Goal: Task Accomplishment & Management: Complete application form

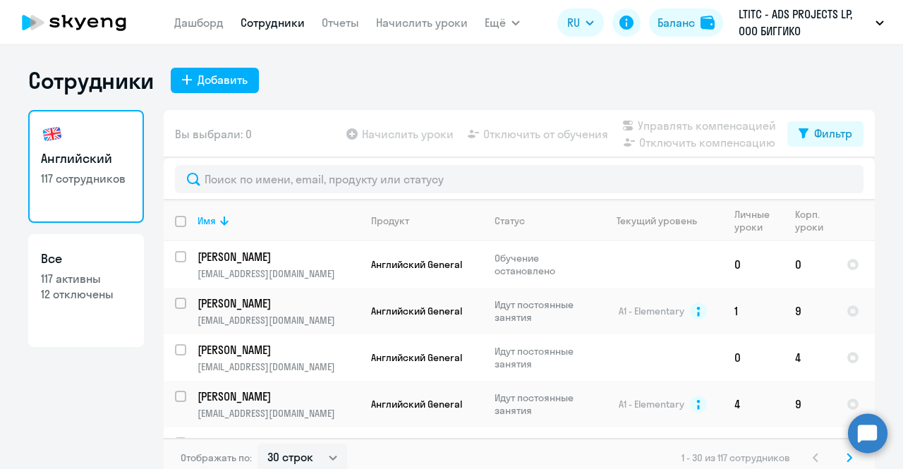
select select "30"
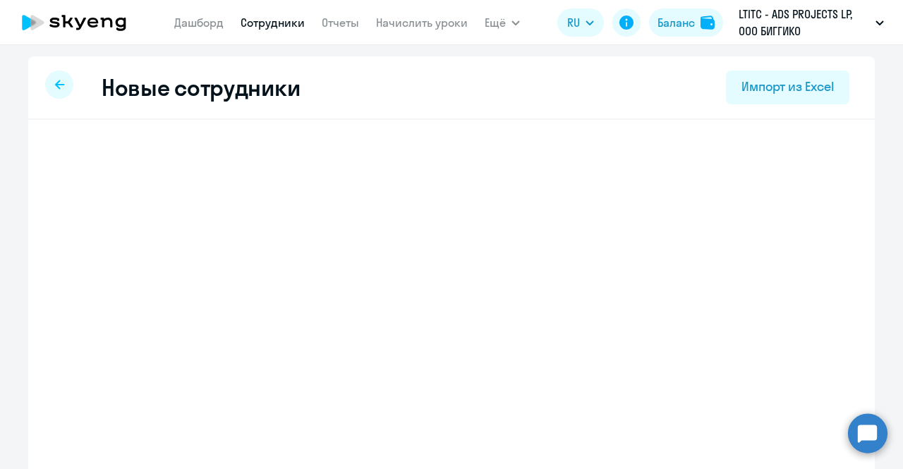
select select "english_adult_not_native_speaker"
select select "3"
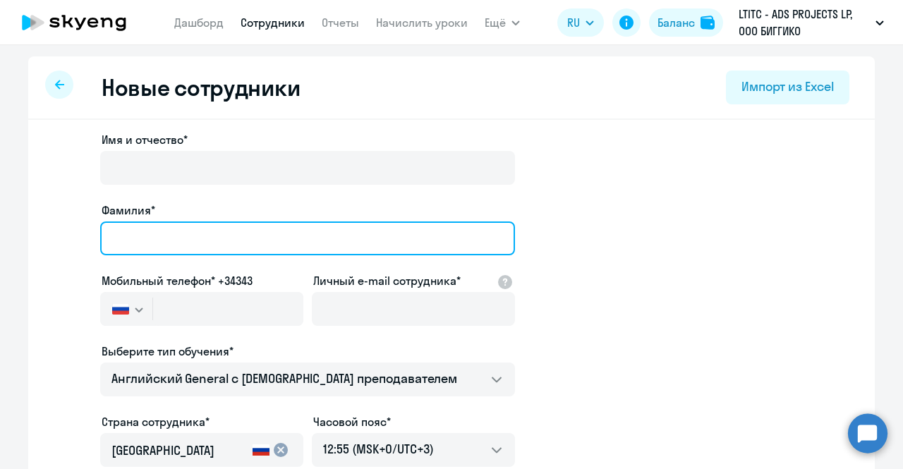
click at [156, 240] on input "Фамилия*" at bounding box center [307, 238] width 415 height 34
paste input "[PERSON_NAME]"
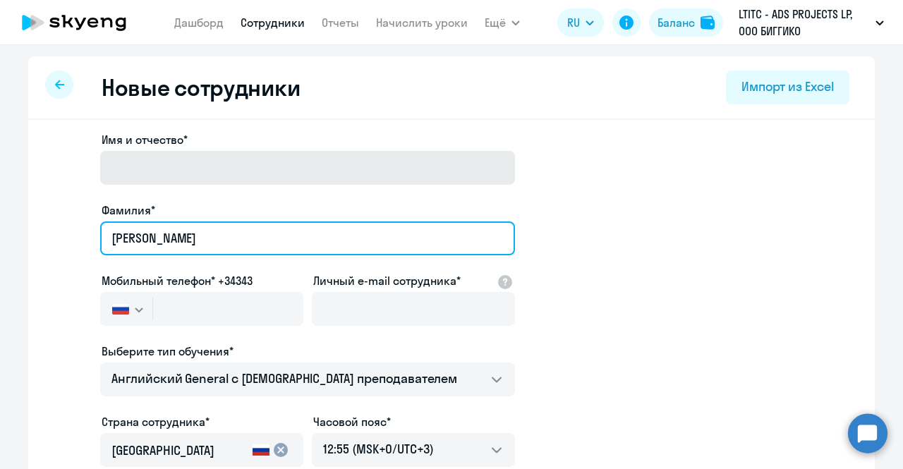
type input "[PERSON_NAME]"
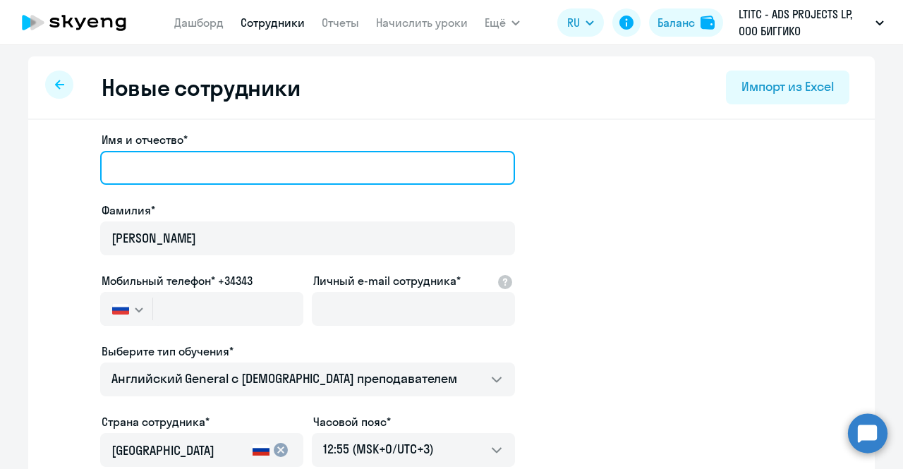
click at [181, 170] on input "Имя и отчество*" at bounding box center [307, 168] width 415 height 34
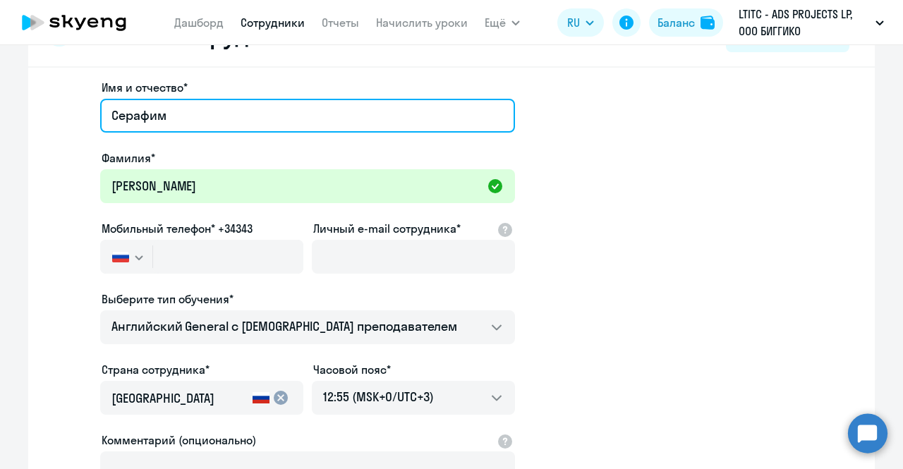
scroll to position [71, 0]
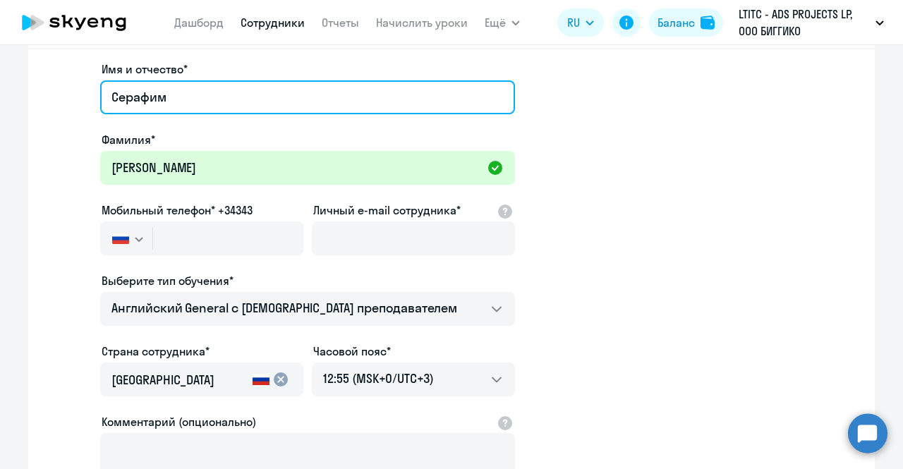
type input "Серафим"
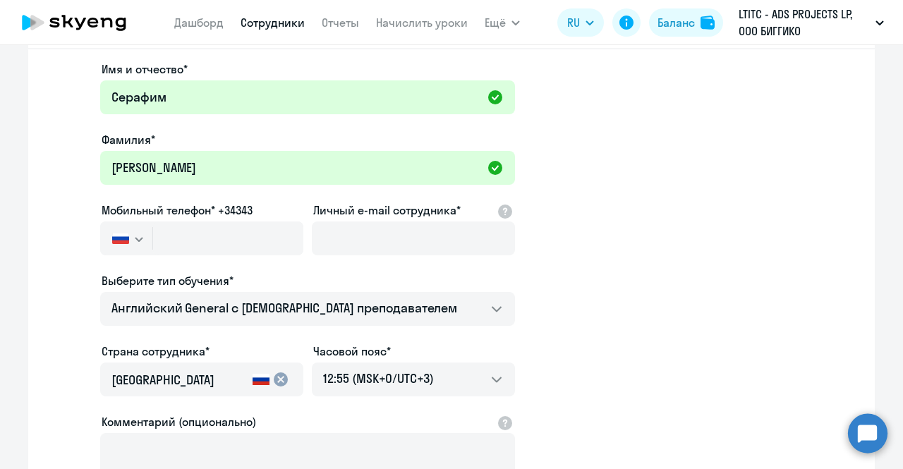
click at [135, 240] on icon "button" at bounding box center [138, 240] width 7 height 4
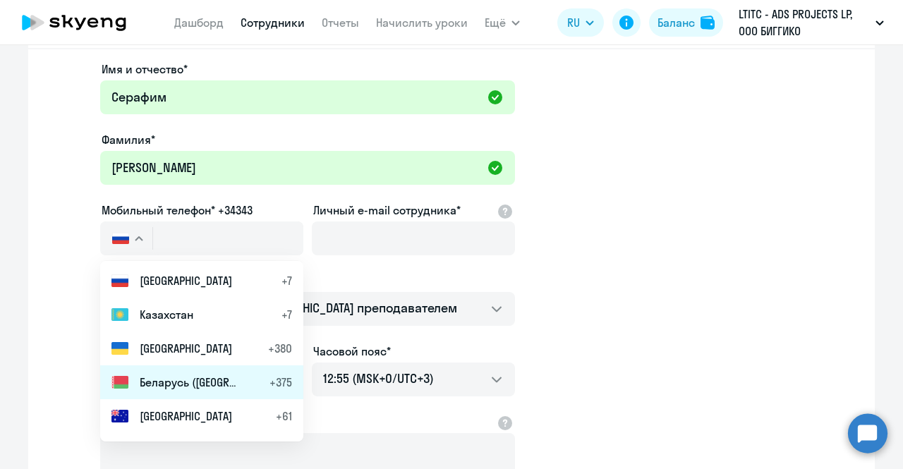
click at [151, 392] on li "Беларусь ([GEOGRAPHIC_DATA]) +375" at bounding box center [201, 382] width 203 height 34
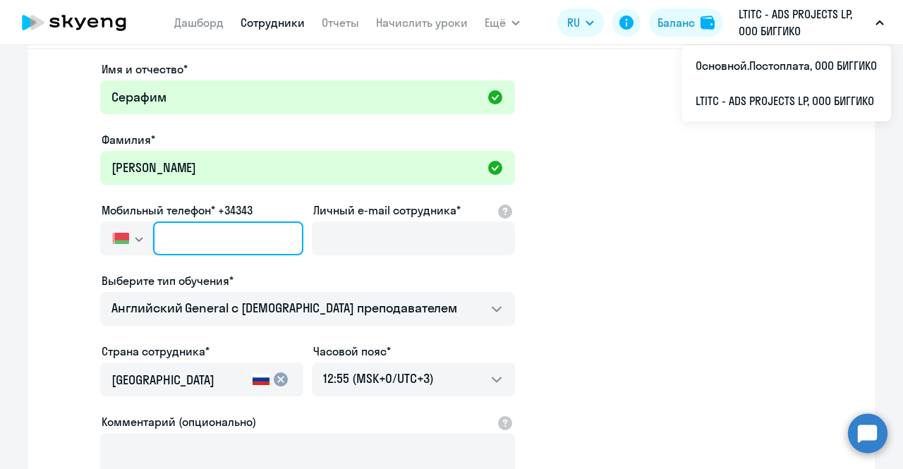
click at [221, 222] on input "text" at bounding box center [228, 238] width 150 height 34
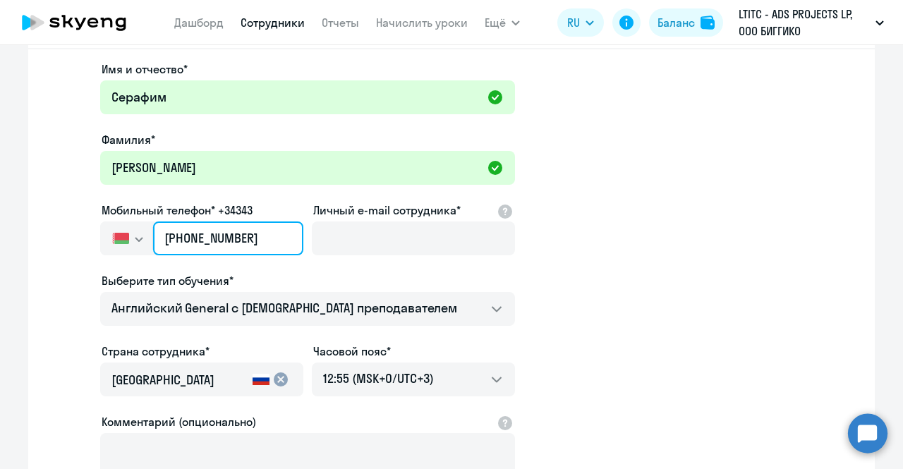
type input "[PHONE_NUMBER]"
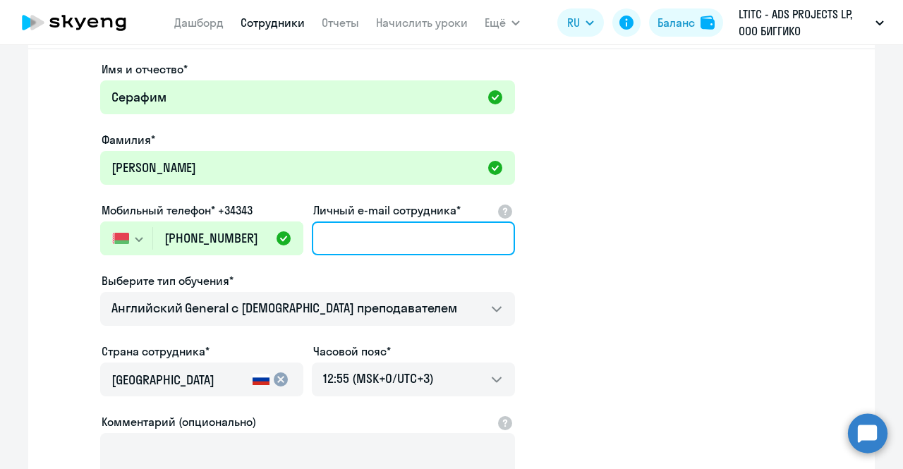
click at [439, 252] on input "Личный e-mail сотрудника*" at bounding box center [413, 238] width 203 height 34
paste input "[PERSON_NAME][EMAIL_ADDRESS][DOMAIN_NAME]"
type input "[PERSON_NAME][EMAIL_ADDRESS][DOMAIN_NAME]"
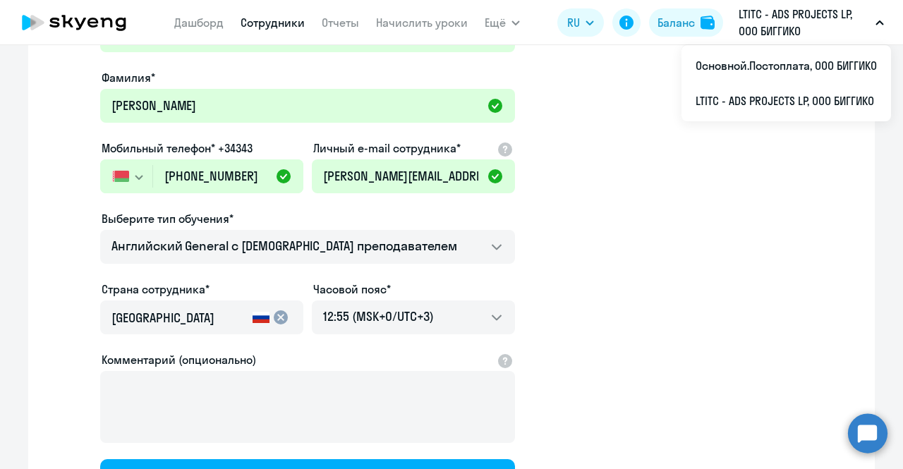
scroll to position [212, 0]
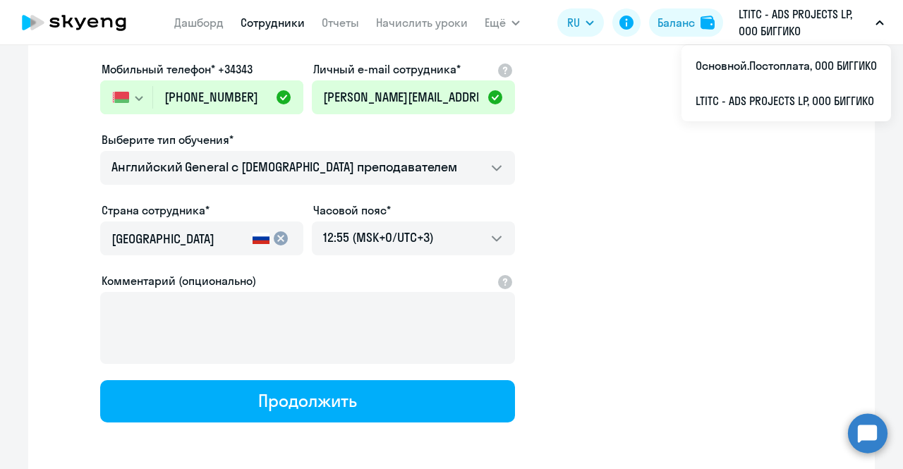
click at [173, 242] on input "[GEOGRAPHIC_DATA]" at bounding box center [178, 239] width 135 height 18
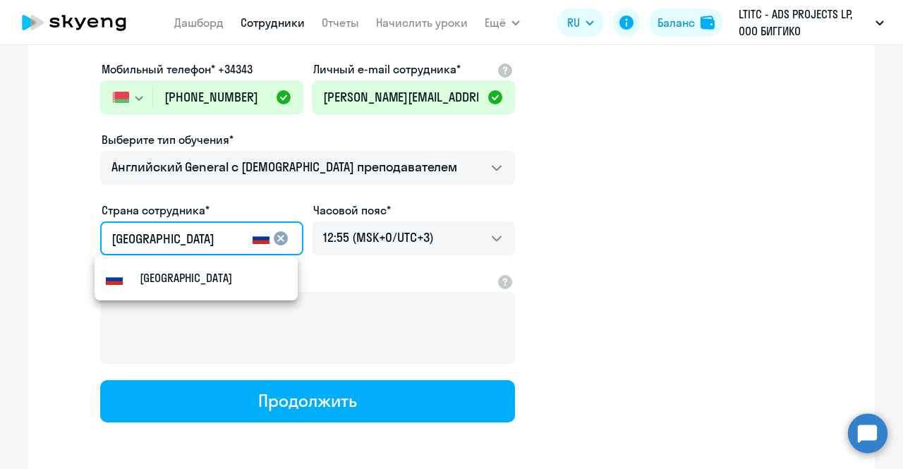
drag, startPoint x: 106, startPoint y: 238, endPoint x: 85, endPoint y: 234, distance: 21.4
click at [85, 235] on app-new-student-form "Имя и отчество* [PERSON_NAME]* [PERSON_NAME] Мобильный телефон* +34343 [GEOGRAP…" at bounding box center [451, 171] width 801 height 503
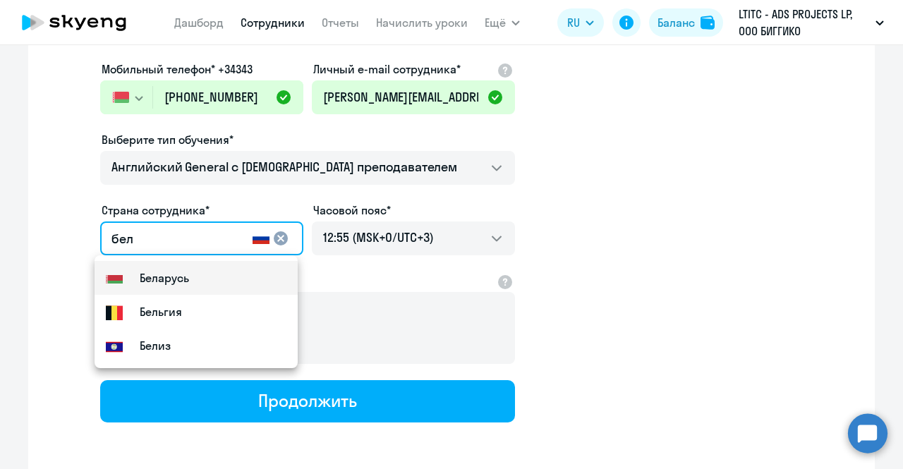
click at [165, 290] on mat-option "Flag of [GEOGRAPHIC_DATA] [GEOGRAPHIC_DATA]" at bounding box center [195, 278] width 203 height 34
type input "Беларусь"
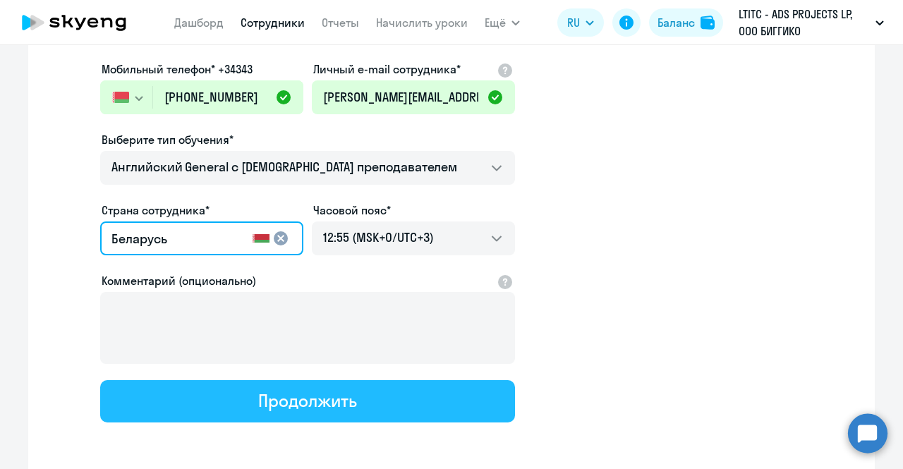
click at [358, 412] on button "Продолжить" at bounding box center [307, 401] width 415 height 42
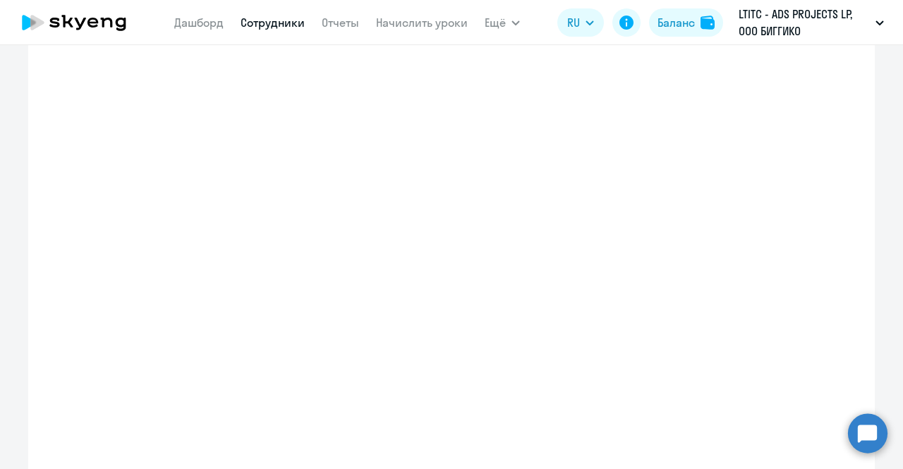
select select "english_adult_not_native_speaker"
select select "3"
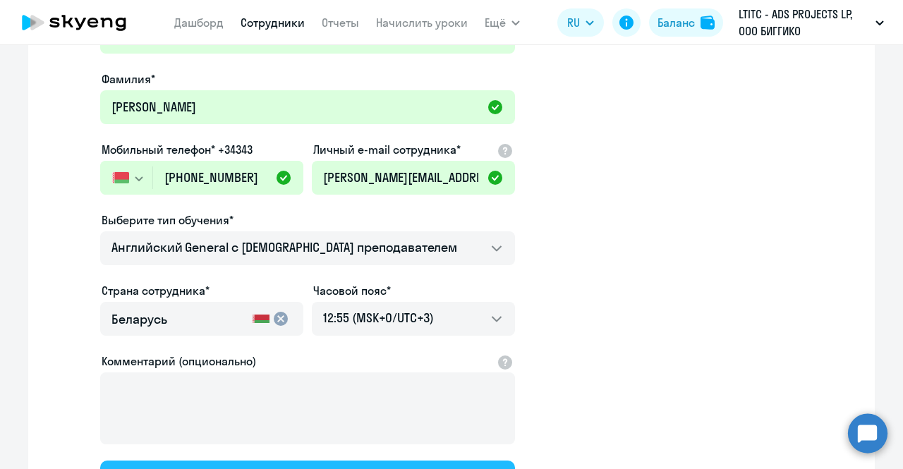
scroll to position [0, 0]
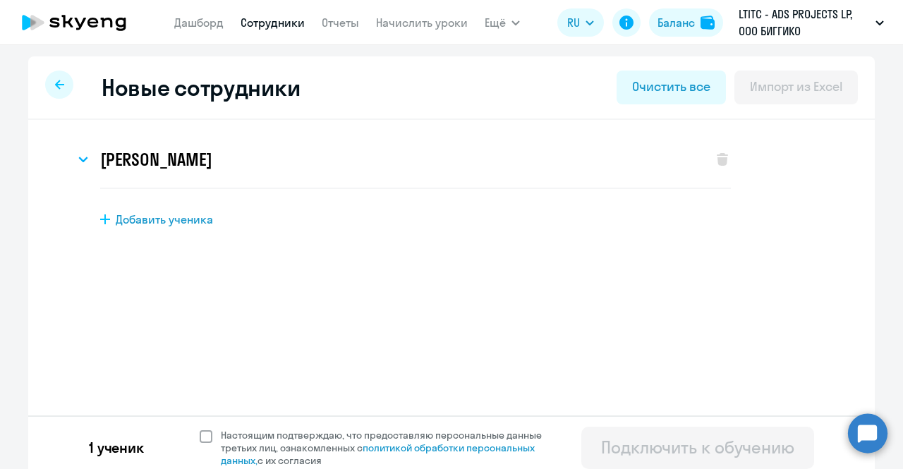
click at [202, 437] on span at bounding box center [206, 436] width 13 height 13
click at [200, 429] on input "Настоящим подтверждаю, что предоставляю персональные данные третьих лиц, ознако…" at bounding box center [199, 428] width 1 height 1
checkbox input "true"
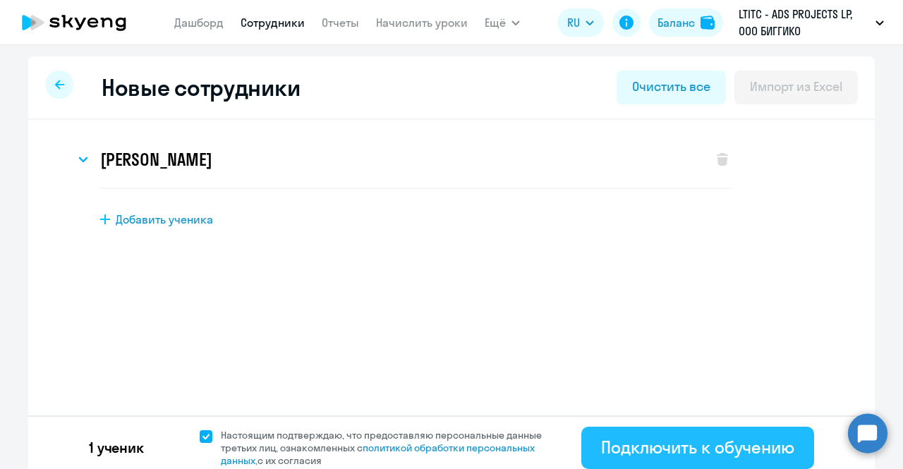
click at [652, 448] on div "Подключить к обучению" at bounding box center [697, 447] width 193 height 23
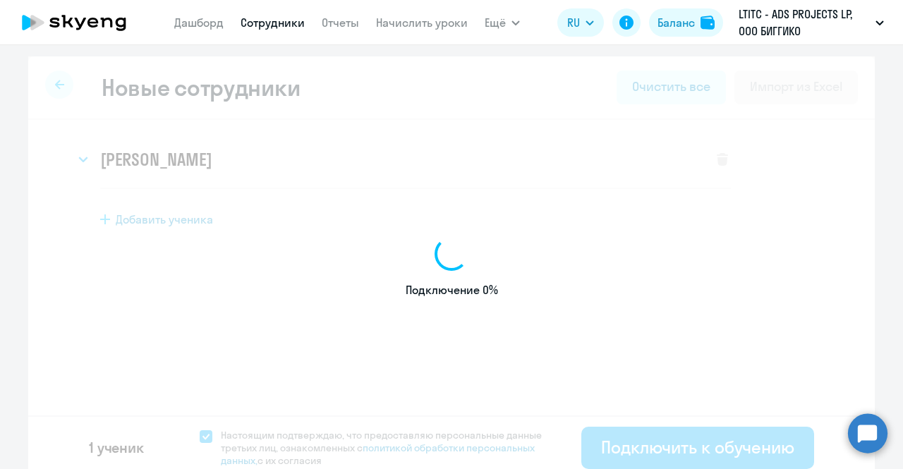
select select "english_adult_not_native_speaker"
select select "3"
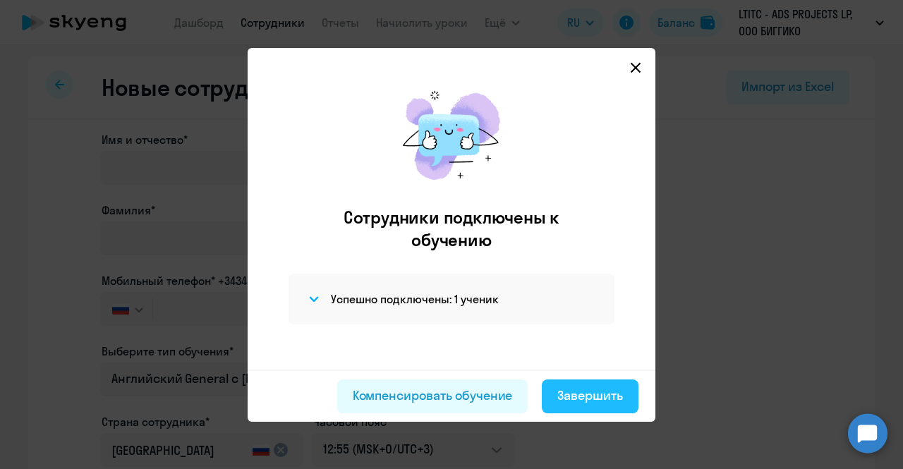
click at [598, 394] on div "Завершить" at bounding box center [590, 395] width 66 height 18
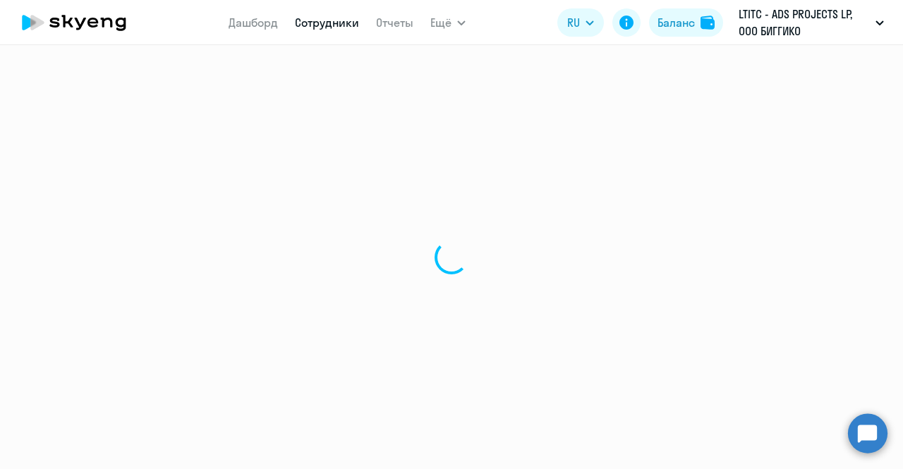
select select "30"
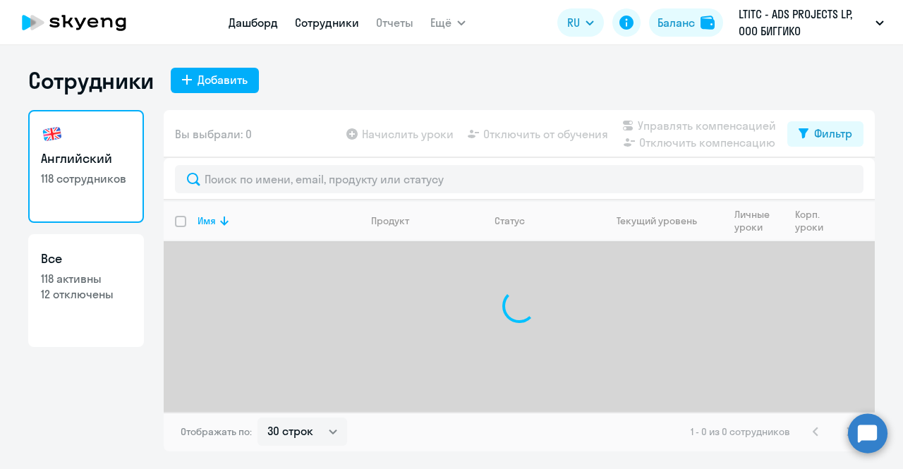
click at [243, 20] on link "Дашборд" at bounding box center [252, 23] width 49 height 14
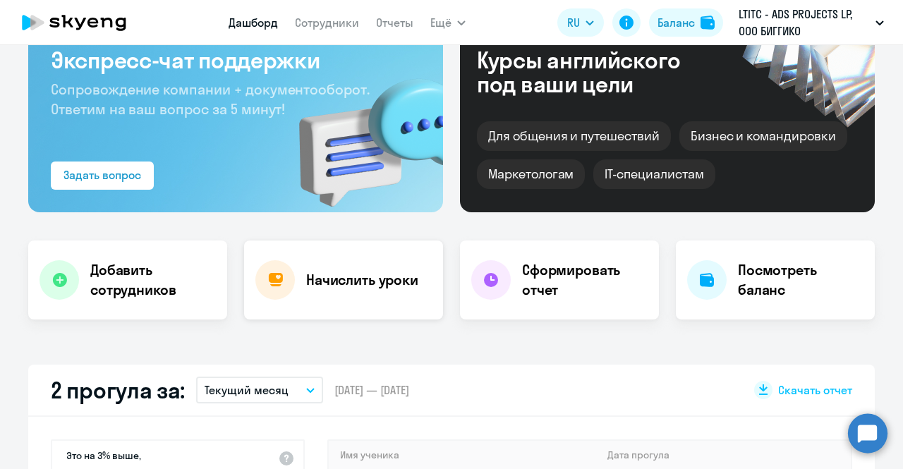
scroll to position [141, 0]
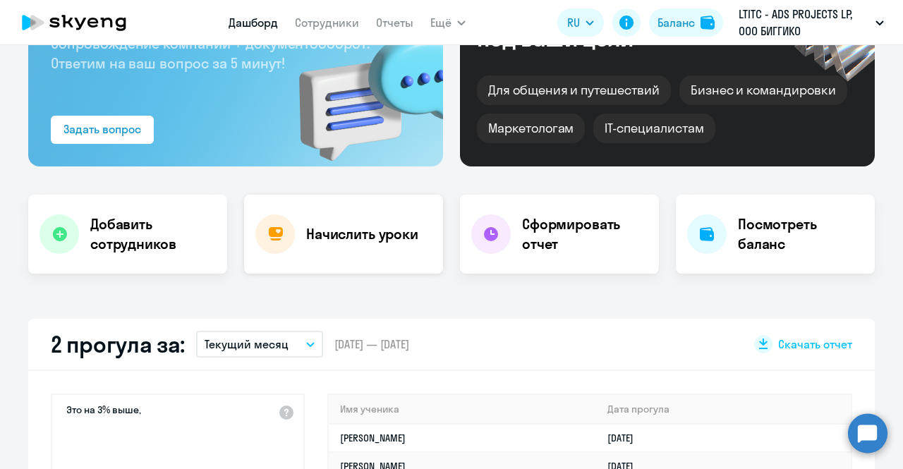
click at [336, 245] on div "Начислить уроки" at bounding box center [343, 234] width 199 height 79
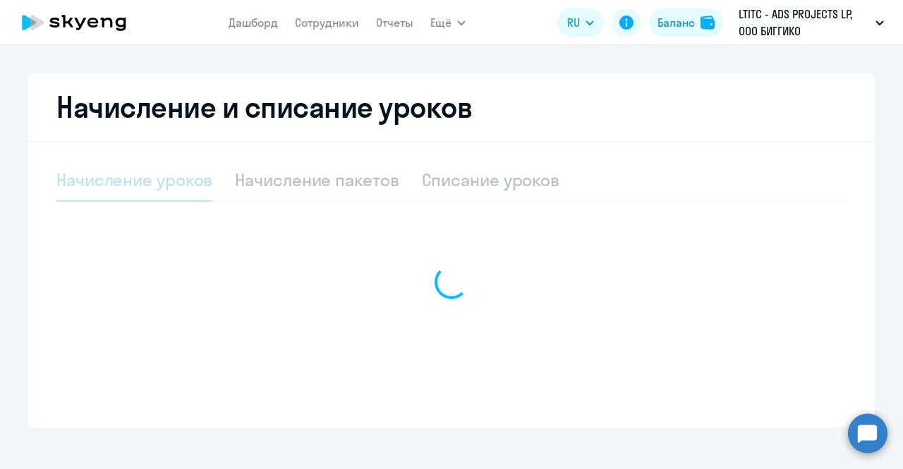
select select "10"
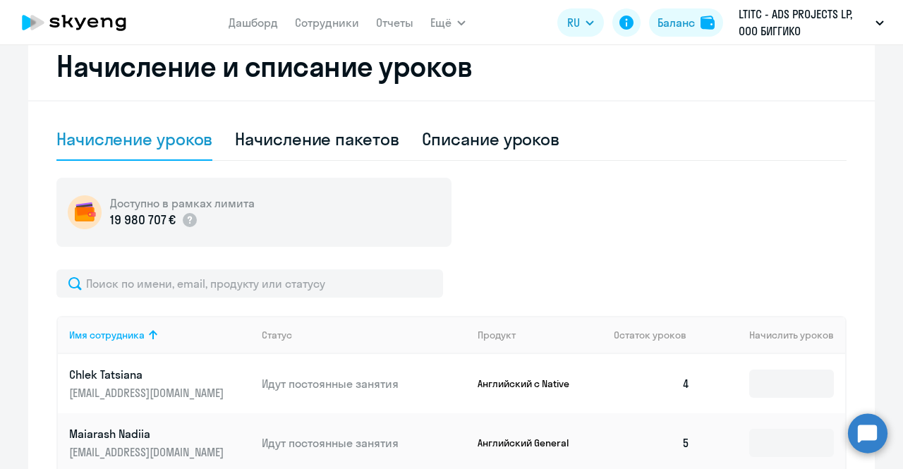
scroll to position [353, 0]
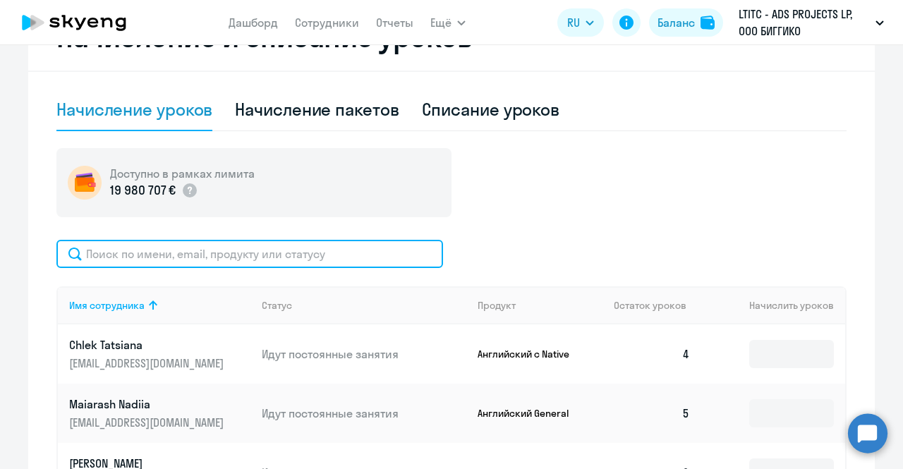
click at [254, 255] on input "text" at bounding box center [249, 254] width 386 height 28
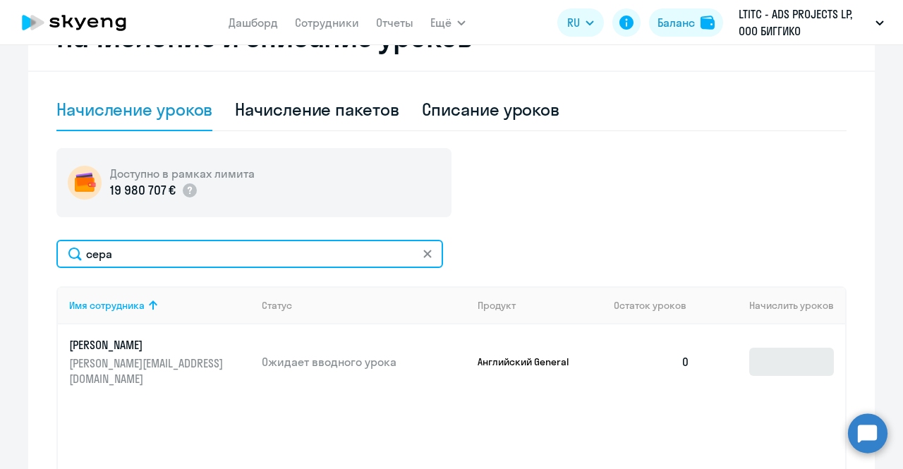
type input "сера"
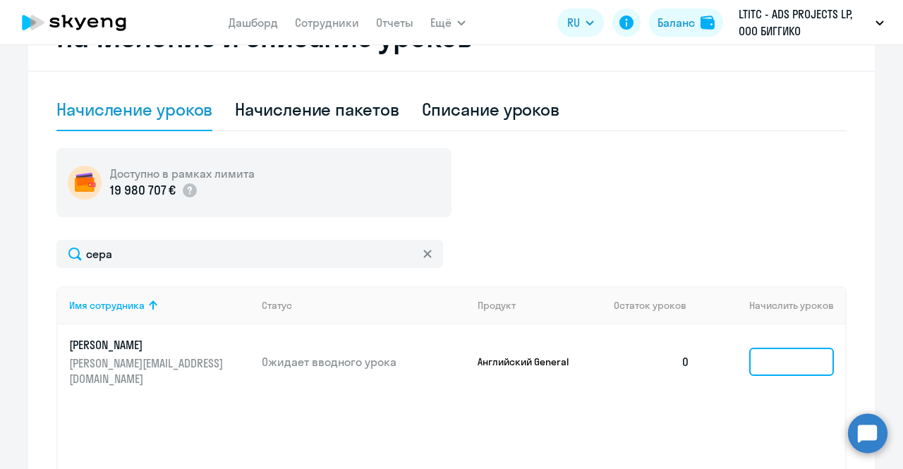
click at [776, 357] on input at bounding box center [791, 362] width 85 height 28
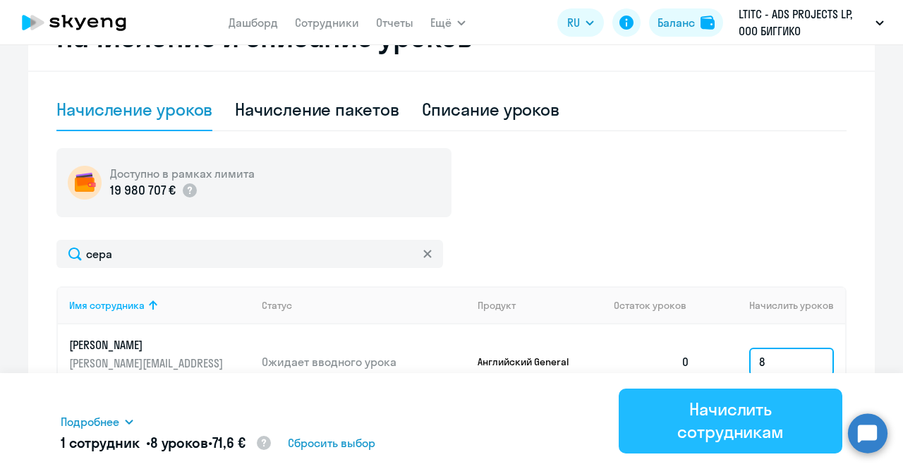
type input "8"
click at [764, 422] on div "Начислить сотрудникам" at bounding box center [730, 420] width 184 height 45
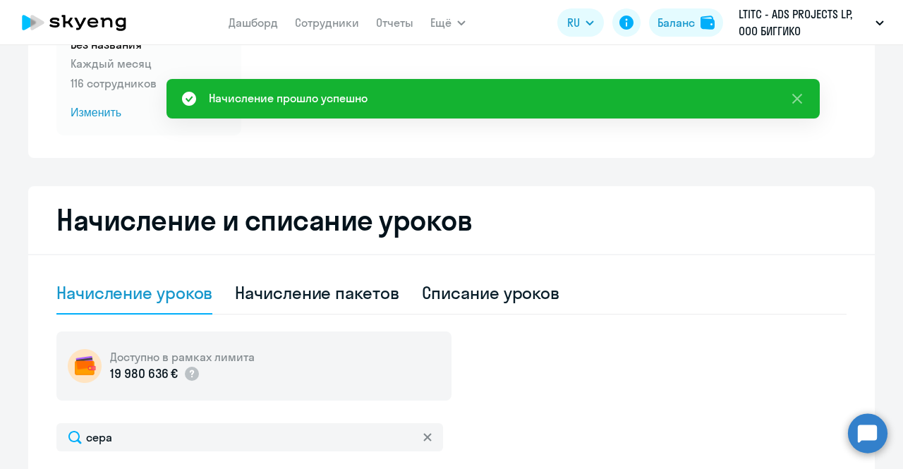
scroll to position [141, 0]
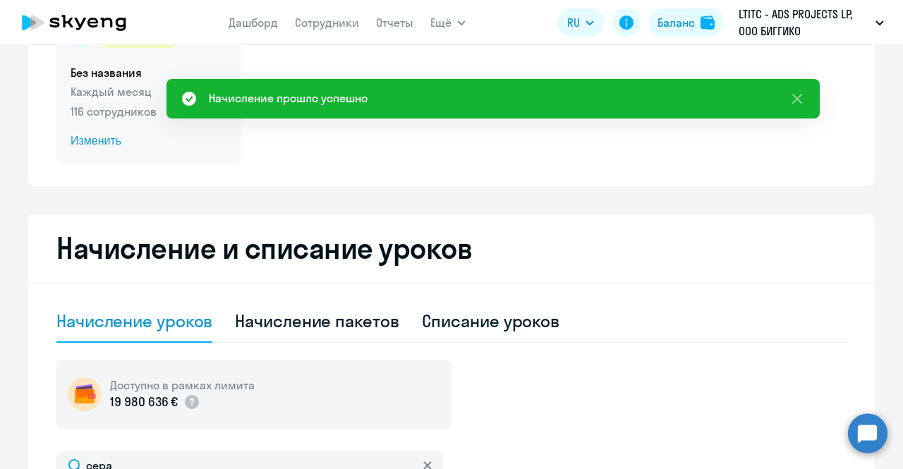
click at [111, 115] on p "116 сотрудников" at bounding box center [149, 111] width 157 height 17
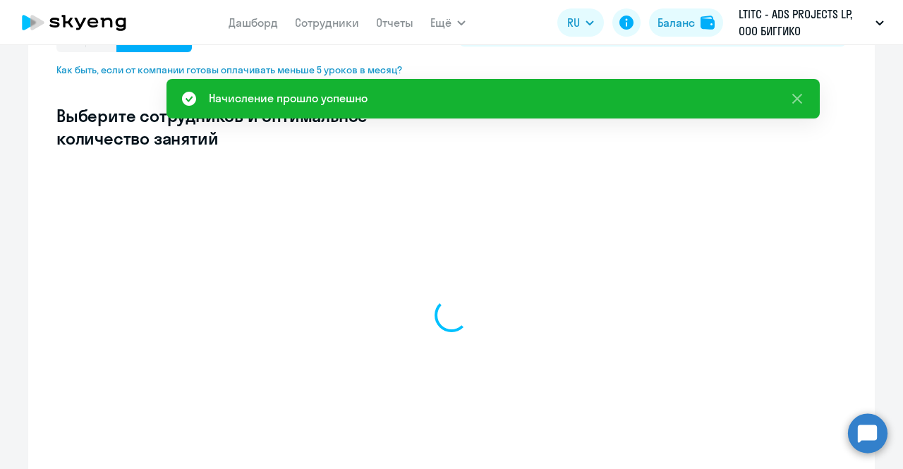
scroll to position [353, 0]
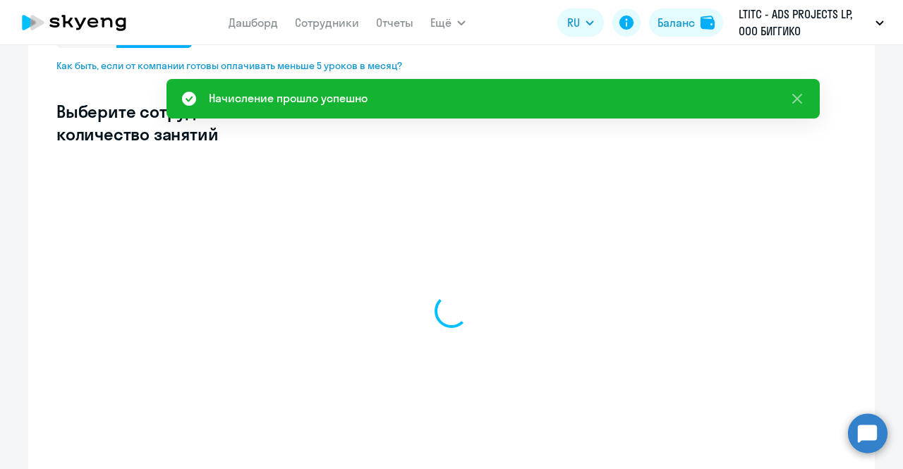
select select "10"
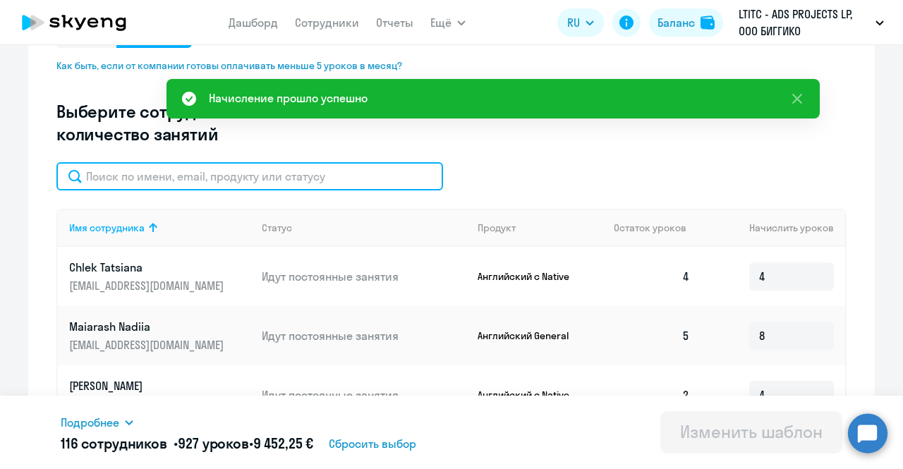
click at [247, 184] on input "text" at bounding box center [249, 176] width 386 height 28
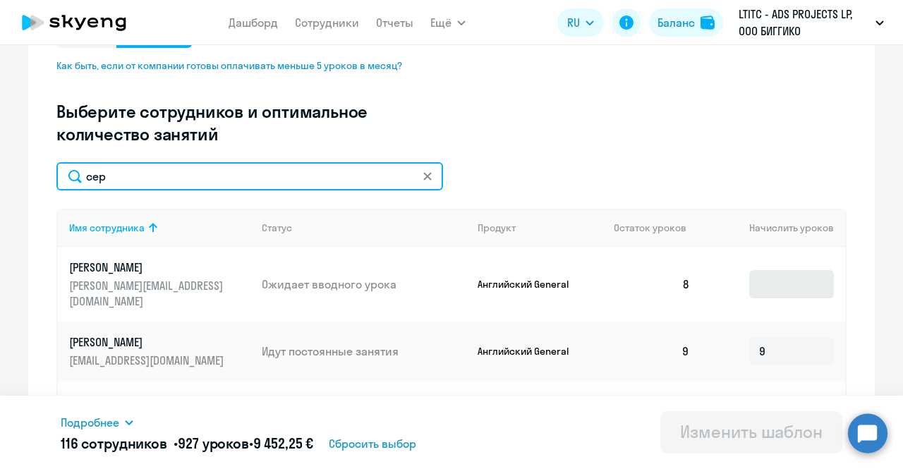
type input "сер"
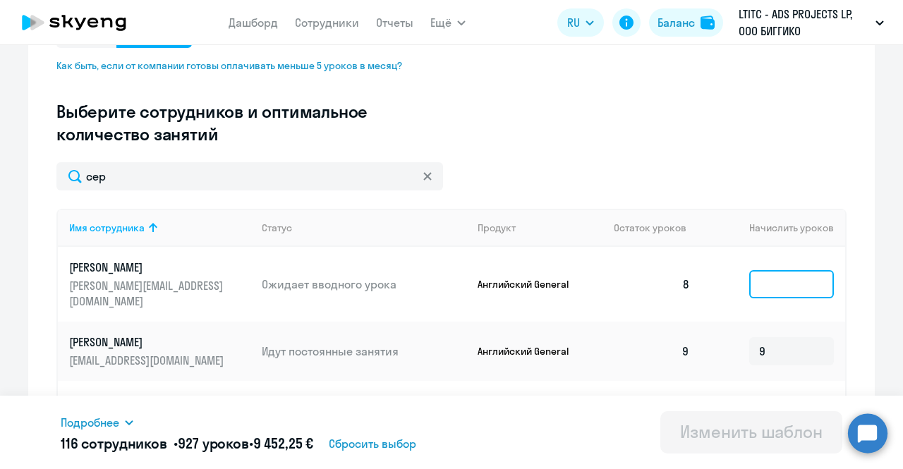
click at [777, 270] on input at bounding box center [791, 284] width 85 height 28
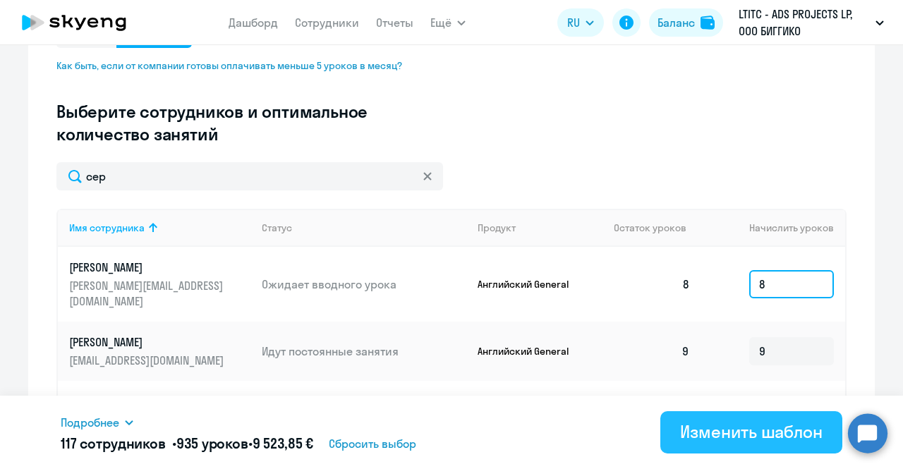
type input "8"
click at [745, 425] on div "Изменить шаблон" at bounding box center [751, 431] width 142 height 23
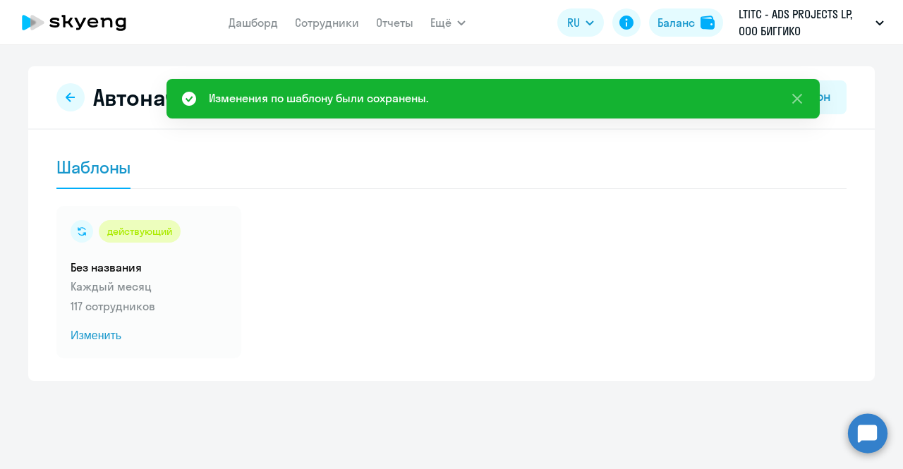
drag, startPoint x: 250, startPoint y: 18, endPoint x: 281, endPoint y: 225, distance: 209.6
click at [250, 18] on link "Дашборд" at bounding box center [252, 23] width 49 height 14
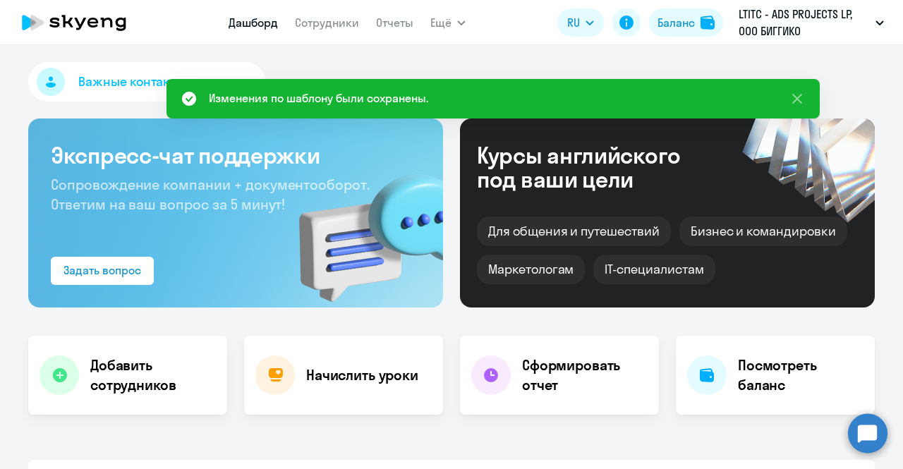
select select "30"
